Goal: Ask a question

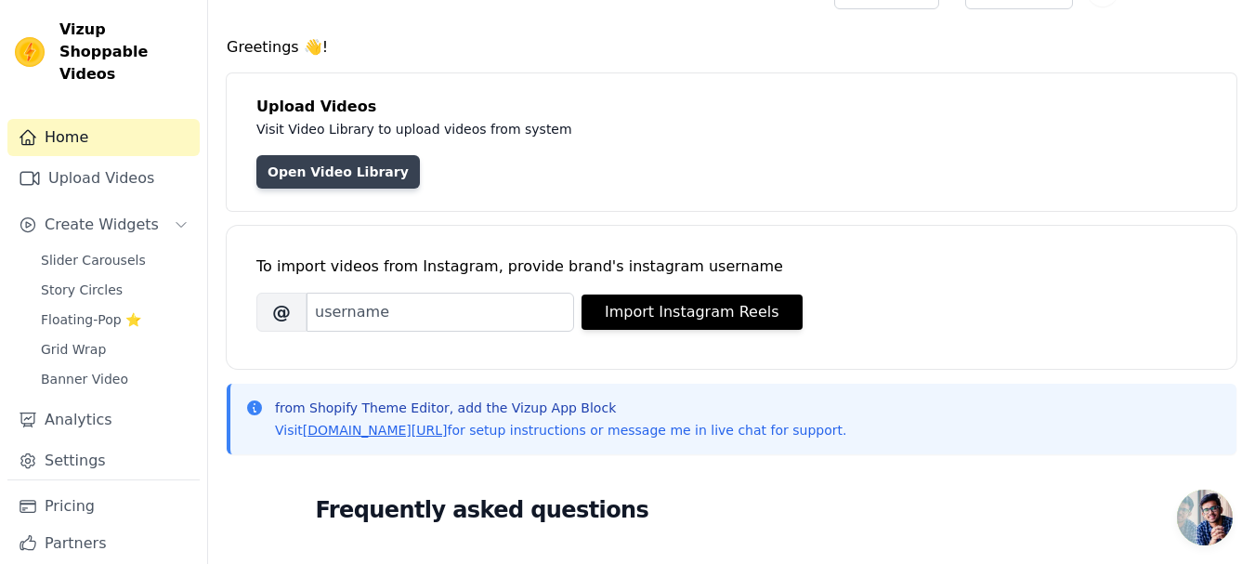
scroll to position [14, 0]
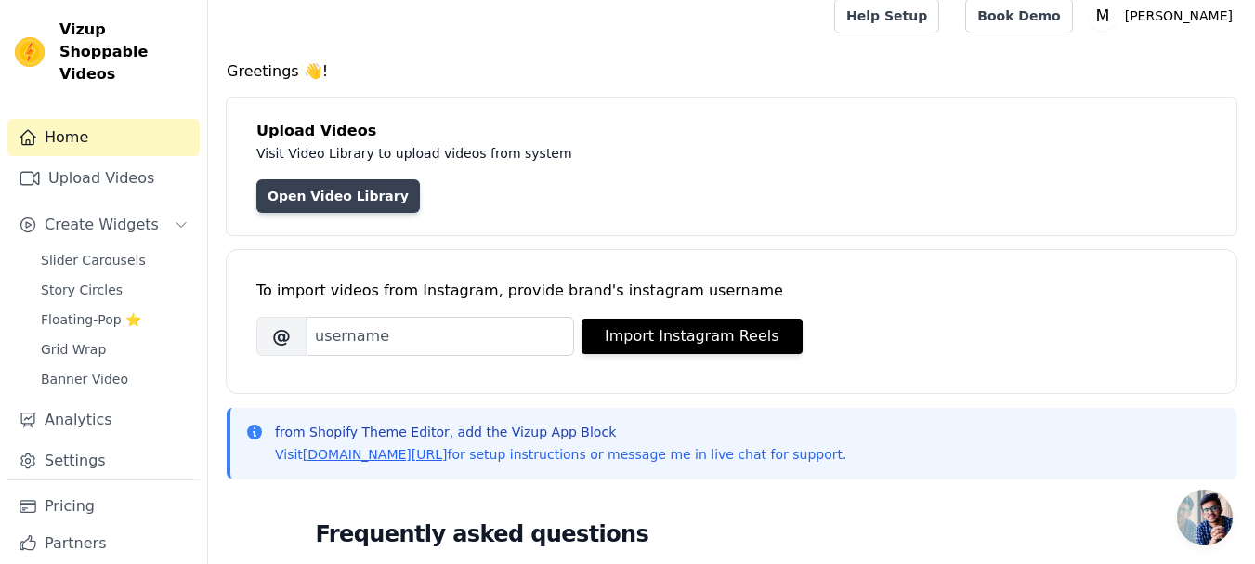
click at [336, 186] on link "Open Video Library" at bounding box center [337, 195] width 163 height 33
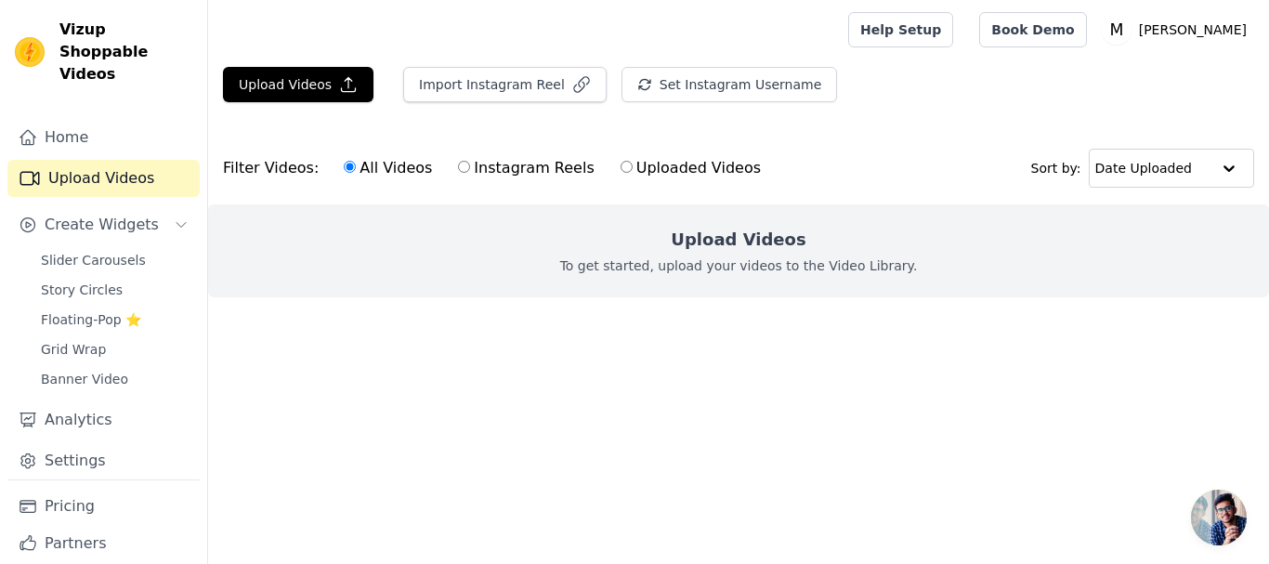
click at [1209, 512] on span "Open chat" at bounding box center [1219, 517] width 56 height 56
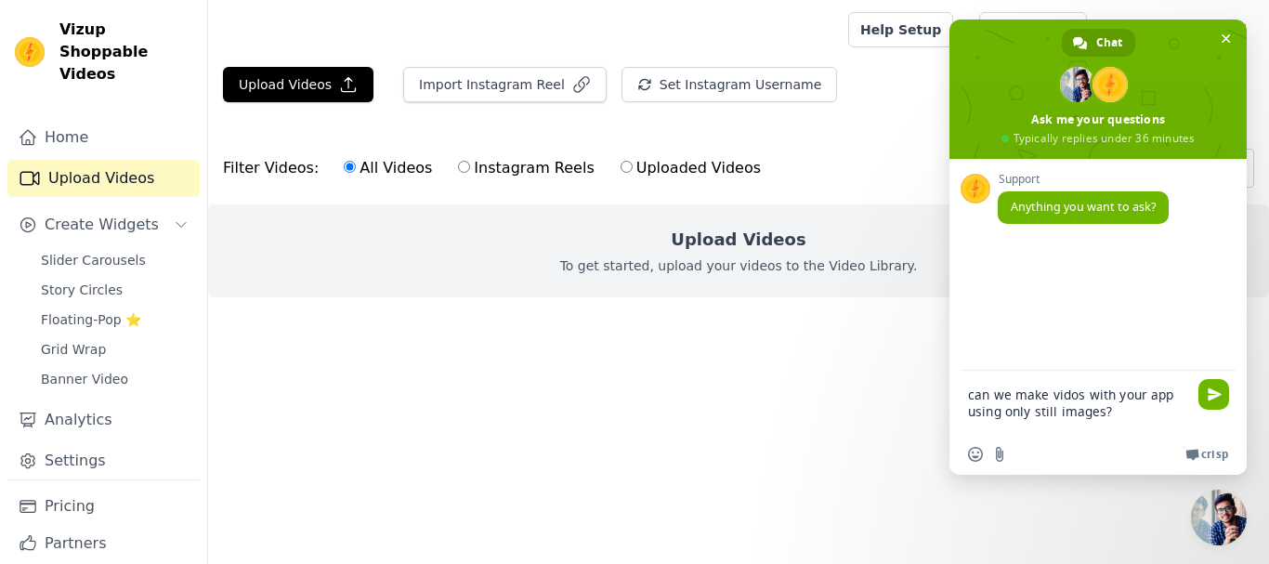
click at [1072, 385] on textarea "can we make vidos with your app using only still images?" at bounding box center [1079, 402] width 223 height 63
click at [1073, 389] on textarea "can we make vidos with your app using only still images?" at bounding box center [1079, 402] width 223 height 63
click at [1069, 396] on textarea "can we make vidos with your app using only still images?" at bounding box center [1079, 402] width 223 height 63
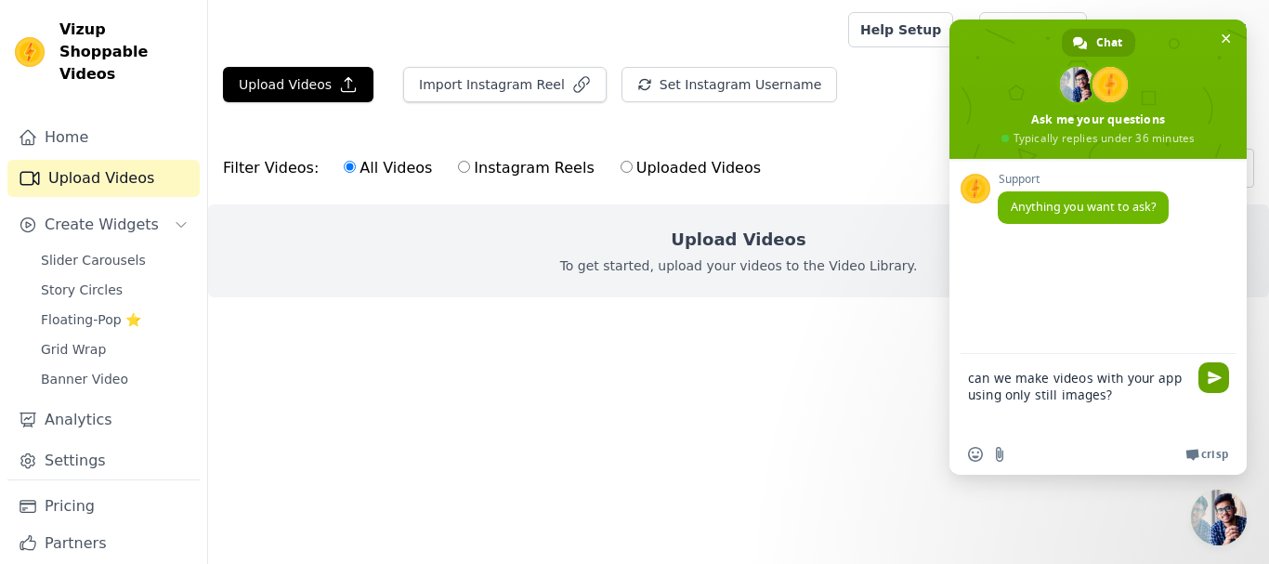
type textarea "can we make videos with your app using only still images?"
click at [1205, 372] on span "Send" at bounding box center [1213, 377] width 31 height 31
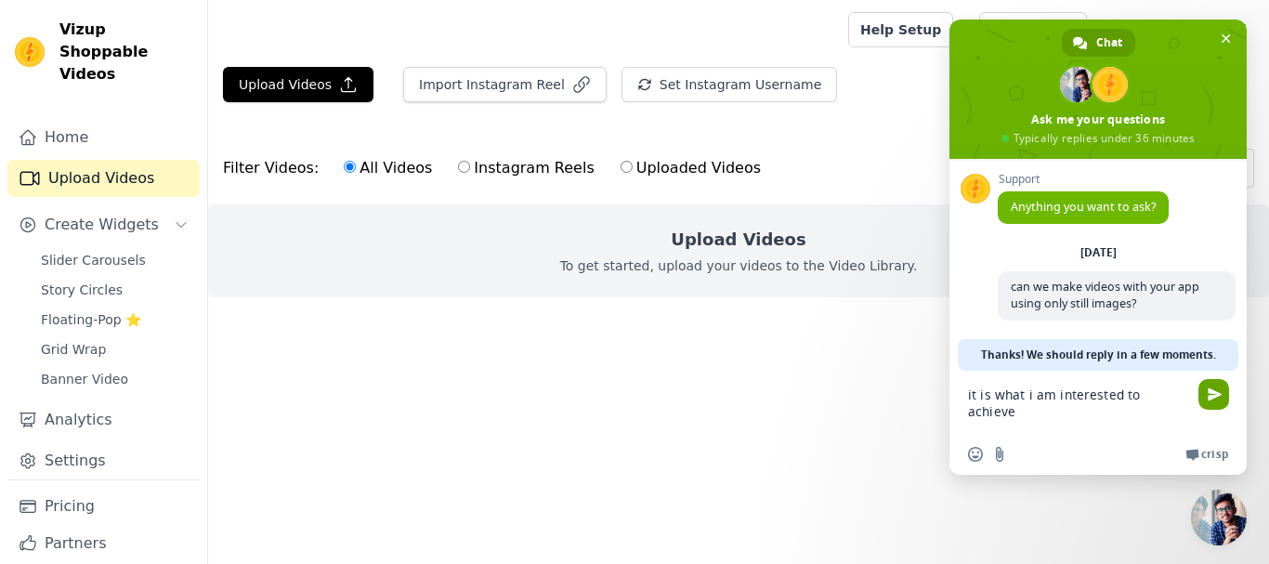
type textarea "it is what i am interested to achieve"
click at [1219, 404] on span "Send" at bounding box center [1213, 394] width 31 height 31
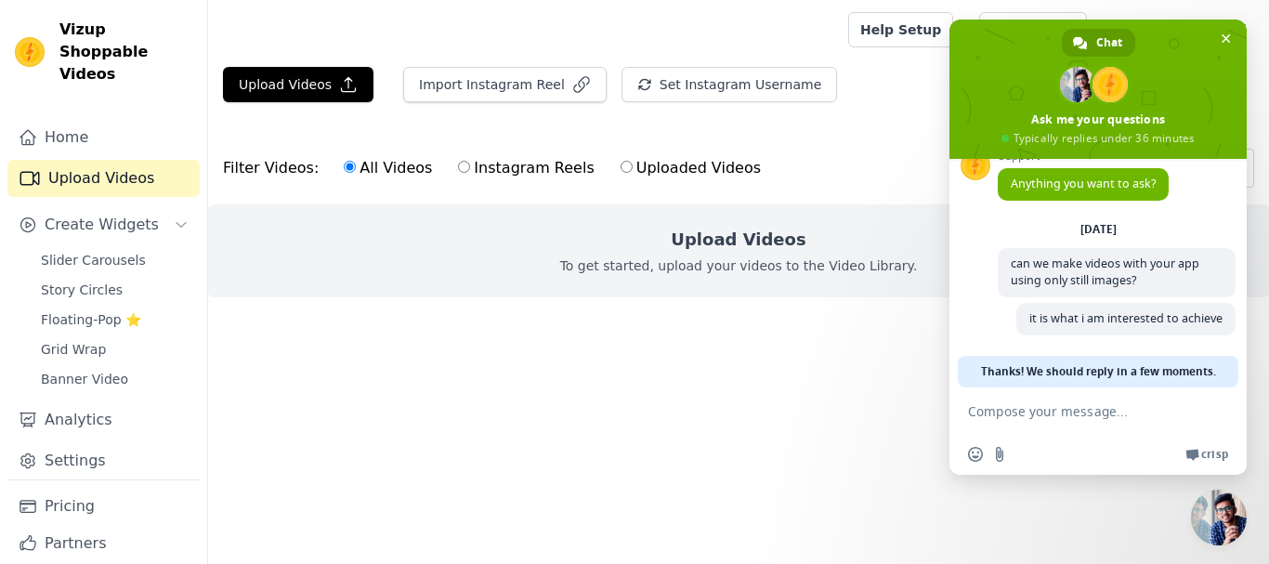
scroll to position [23, 0]
